Goal: Check status: Check status

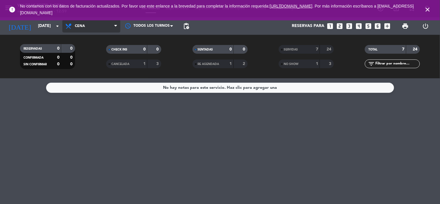
click at [76, 27] on span "Cena" at bounding box center [80, 26] width 10 height 4
click at [84, 51] on div "menu [PERSON_NAME] Resto & Grill [DATE] 1. octubre - 12:59 Mis reservas Mapa de…" at bounding box center [220, 39] width 440 height 78
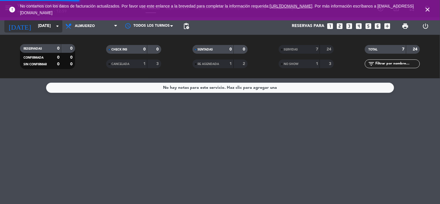
click at [46, 28] on input "[DATE]" at bounding box center [62, 26] width 55 height 10
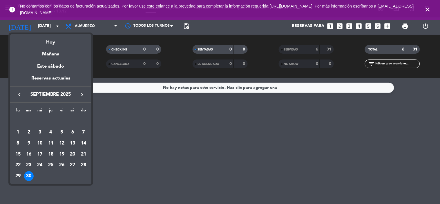
drag, startPoint x: 85, startPoint y: 96, endPoint x: 83, endPoint y: 125, distance: 29.1
click at [85, 94] on icon "keyboard_arrow_right" at bounding box center [82, 94] width 7 height 7
click at [40, 131] on div "1" at bounding box center [40, 132] width 10 height 10
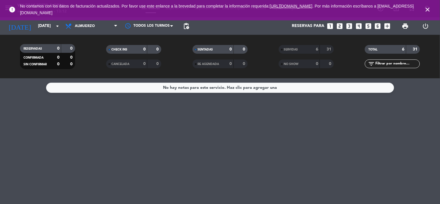
type input "[DATE]"
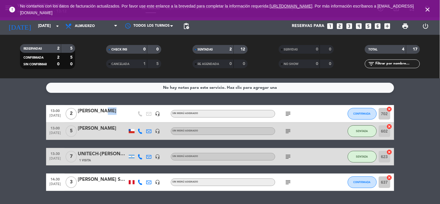
drag, startPoint x: 104, startPoint y: 115, endPoint x: 99, endPoint y: 113, distance: 5.5
click at [99, 113] on div "[PERSON_NAME]" at bounding box center [102, 113] width 49 height 12
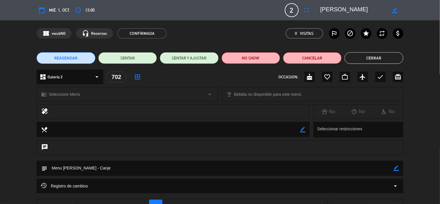
click at [378, 57] on button "Cerrar" at bounding box center [374, 58] width 59 height 12
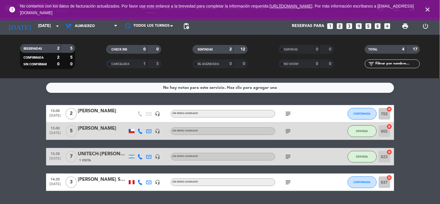
click at [85, 184] on div at bounding box center [102, 186] width 49 height 5
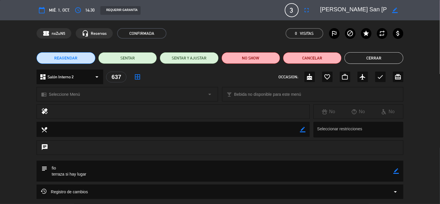
click at [350, 58] on button "Cerrar" at bounding box center [374, 58] width 59 height 12
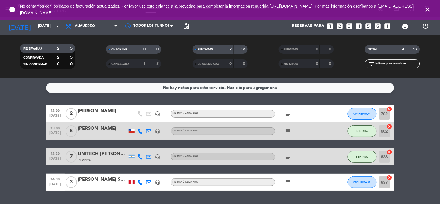
click at [111, 153] on div "UNITECH-[PERSON_NAME]" at bounding box center [102, 154] width 49 height 8
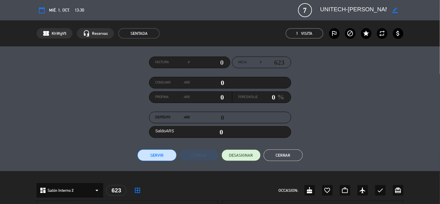
click at [283, 158] on button "Cerrar" at bounding box center [283, 155] width 39 height 12
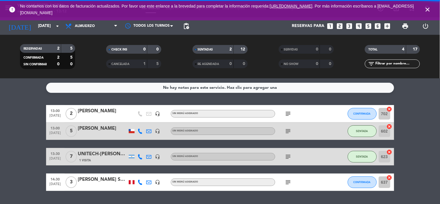
click at [91, 128] on div "[PERSON_NAME]" at bounding box center [102, 129] width 49 height 8
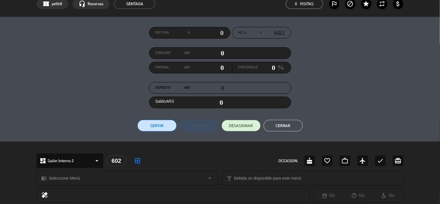
scroll to position [29, 0]
click at [290, 128] on button "Cerrar" at bounding box center [283, 126] width 39 height 12
